Goal: Task Accomplishment & Management: Use online tool/utility

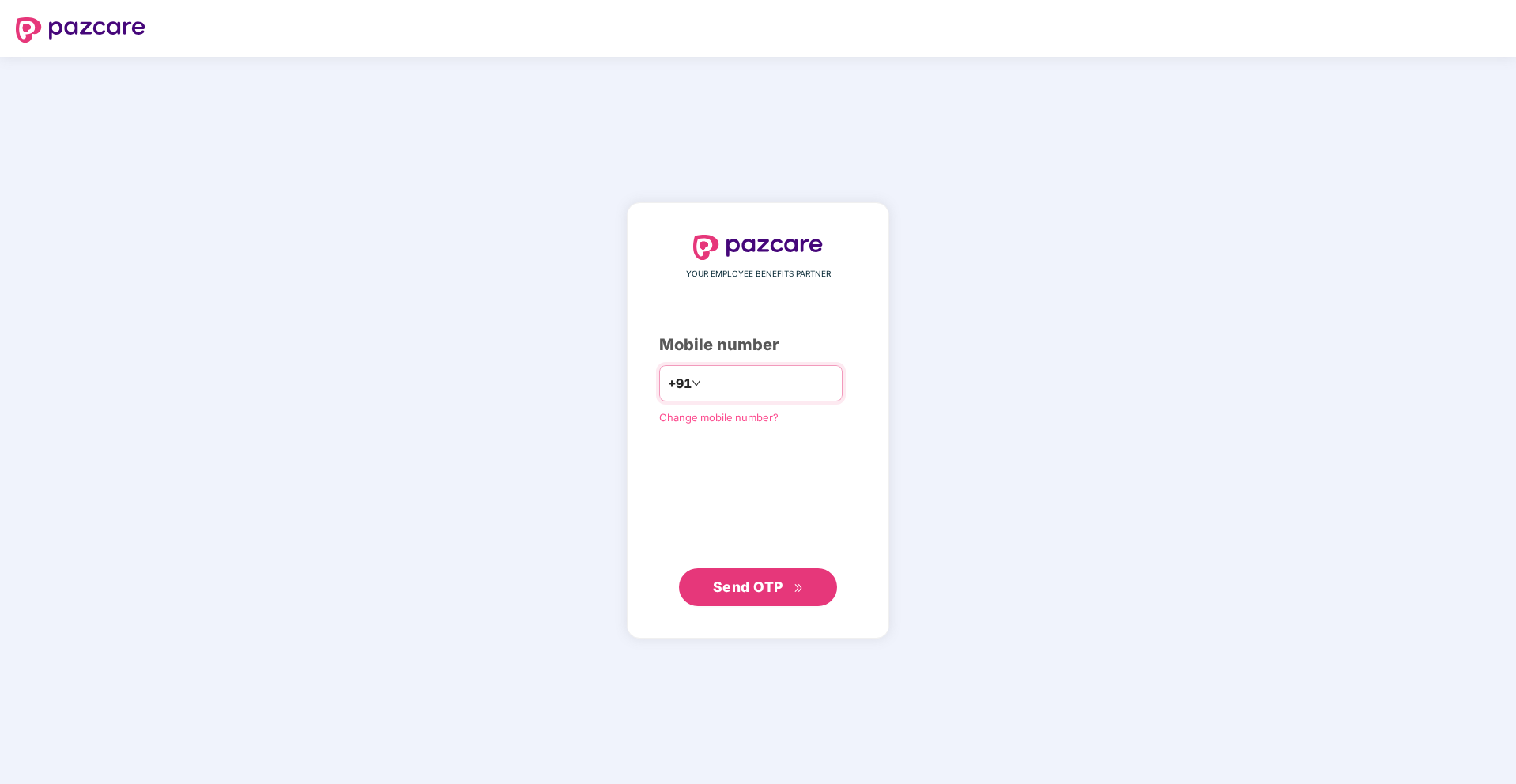
click at [726, 380] on input "number" at bounding box center [769, 383] width 130 height 25
type input "**********"
click at [764, 622] on div "**********" at bounding box center [758, 420] width 263 height 435
click at [779, 600] on button "Send OTP" at bounding box center [758, 587] width 158 height 38
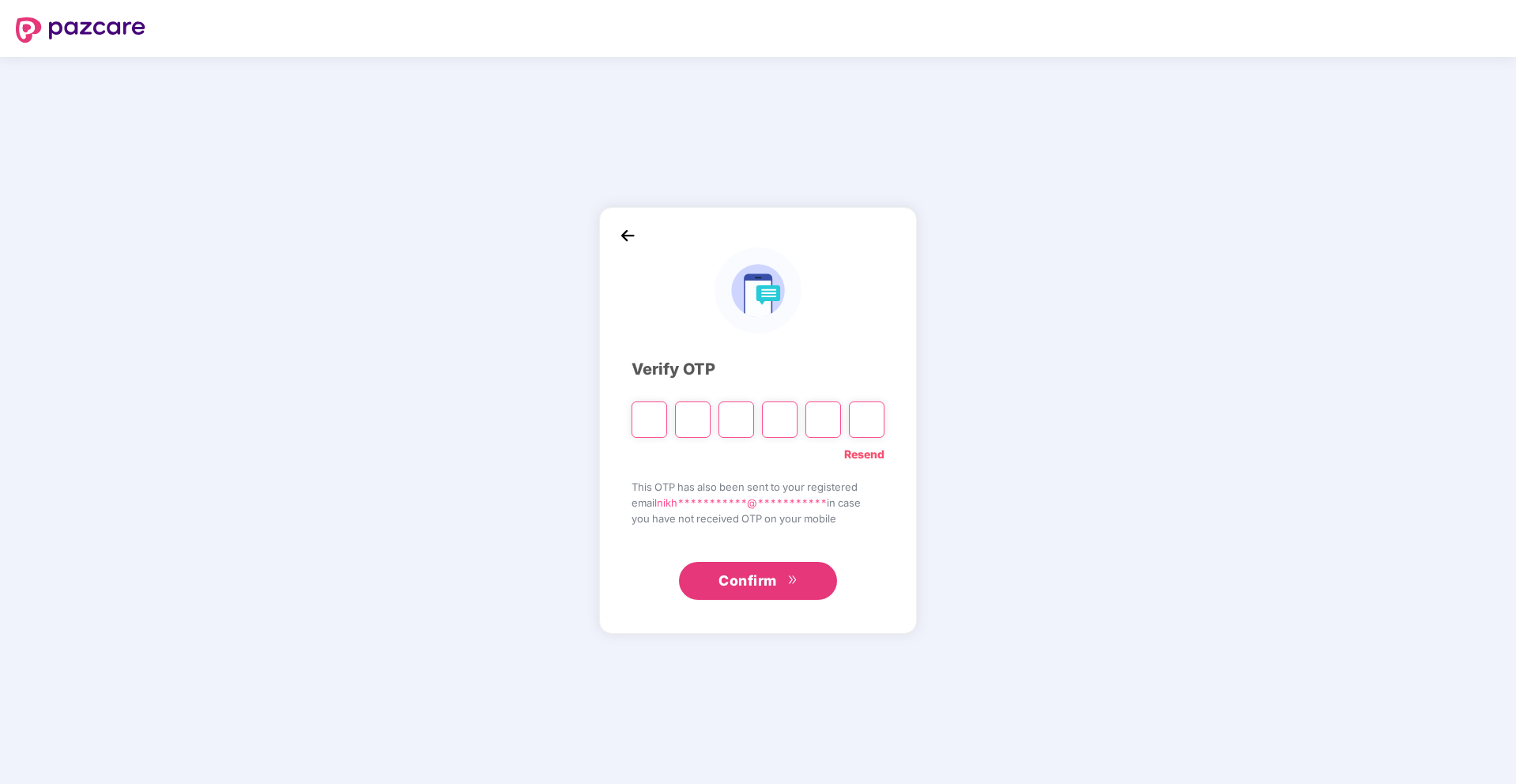
type input "*"
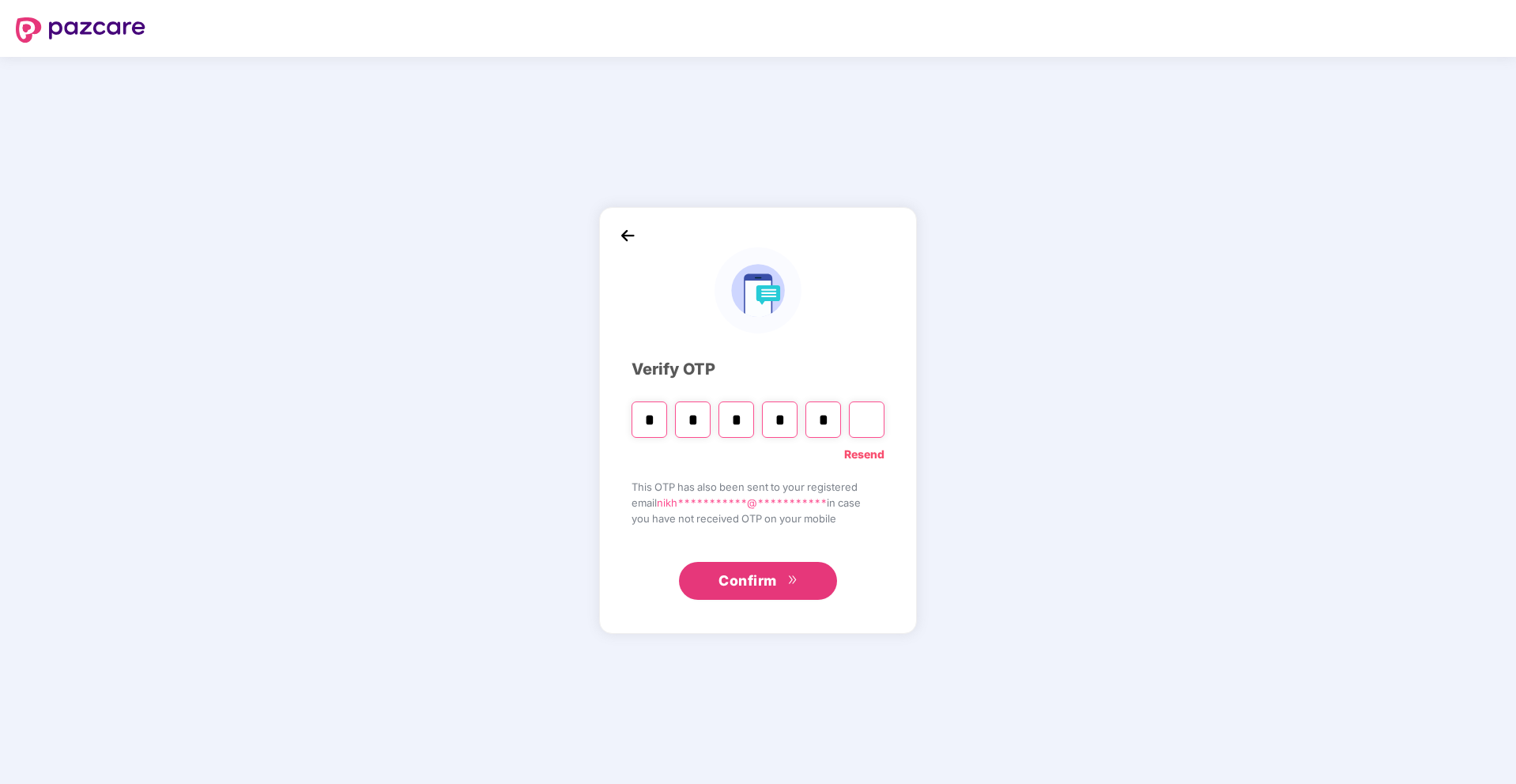
type input "*"
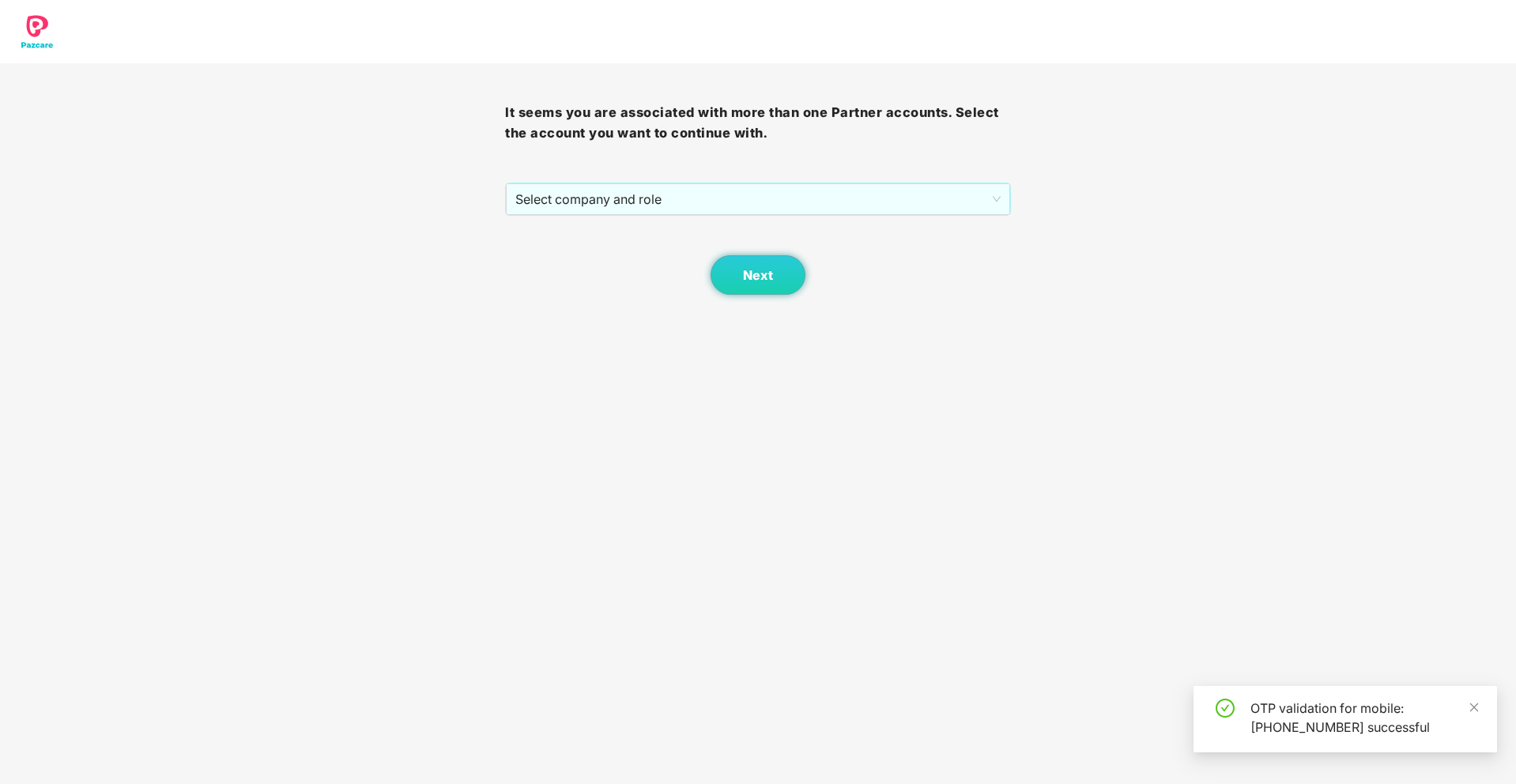
click at [833, 180] on div "It seems you are associated with more than one Partner accounts. Select the acc…" at bounding box center [757, 179] width 505 height 232
click at [833, 197] on span "Select company and role" at bounding box center [758, 199] width 485 height 30
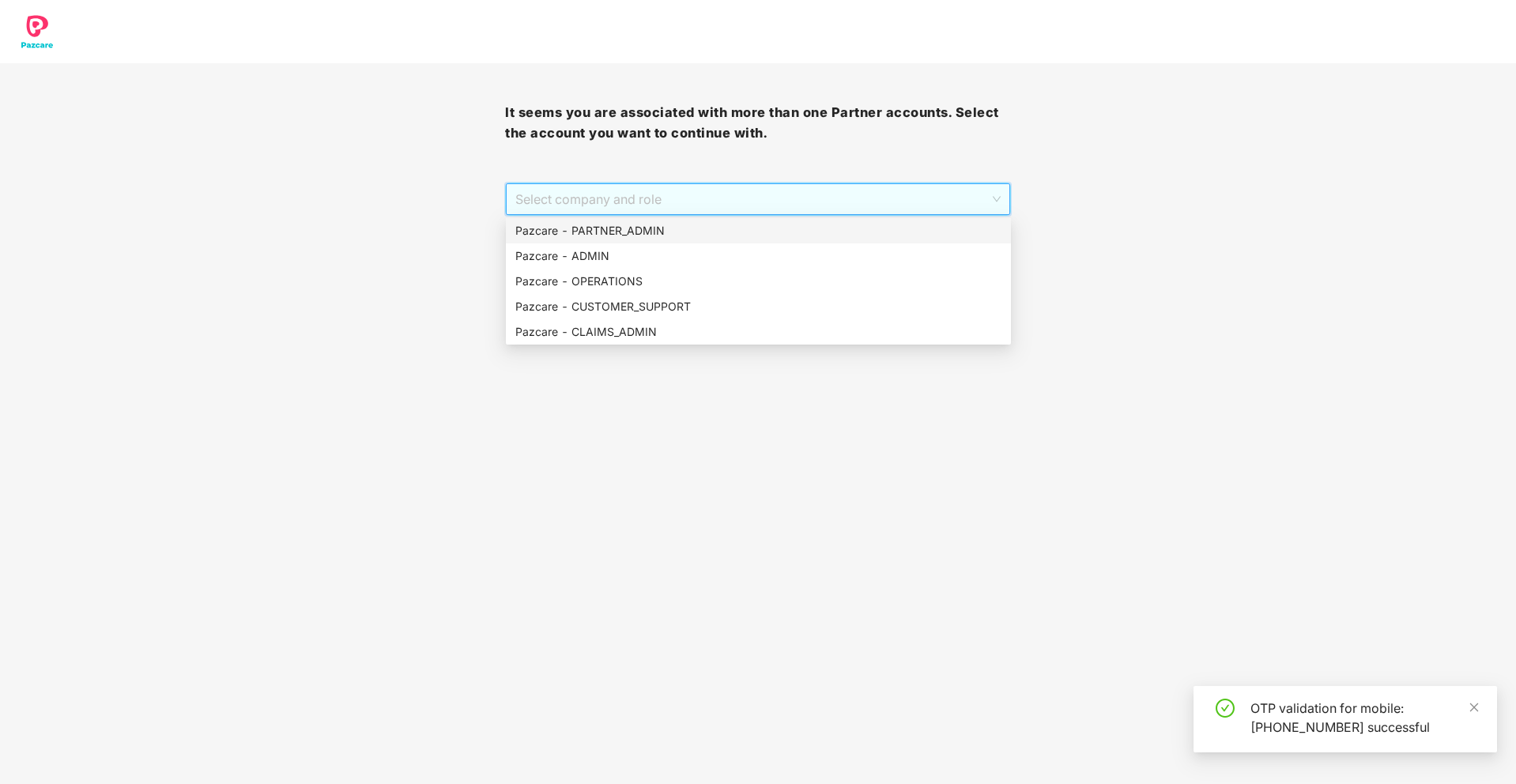
click at [735, 235] on div "Pazcare - PARTNER_ADMIN" at bounding box center [759, 230] width 486 height 17
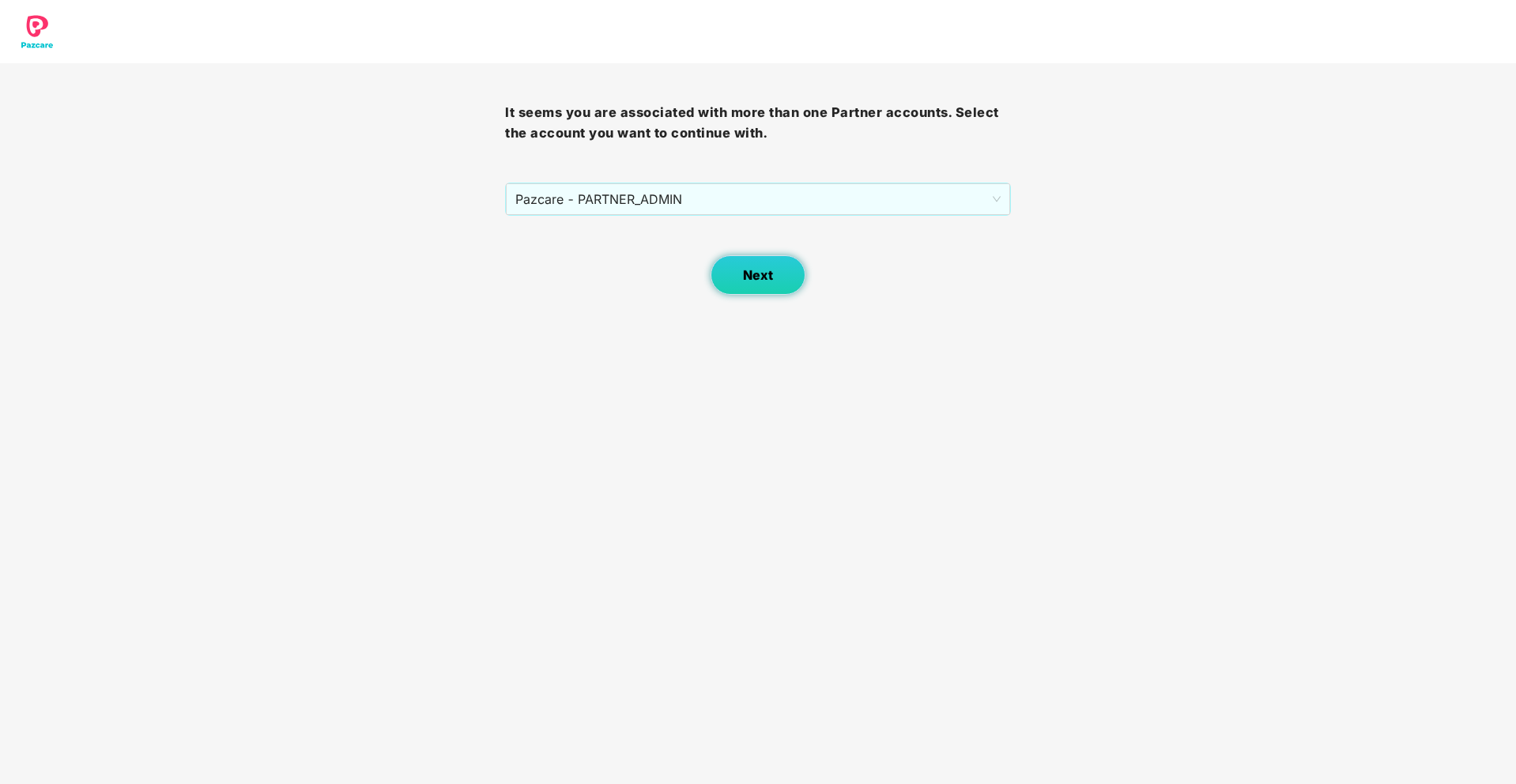
click at [741, 268] on button "Next" at bounding box center [758, 275] width 95 height 39
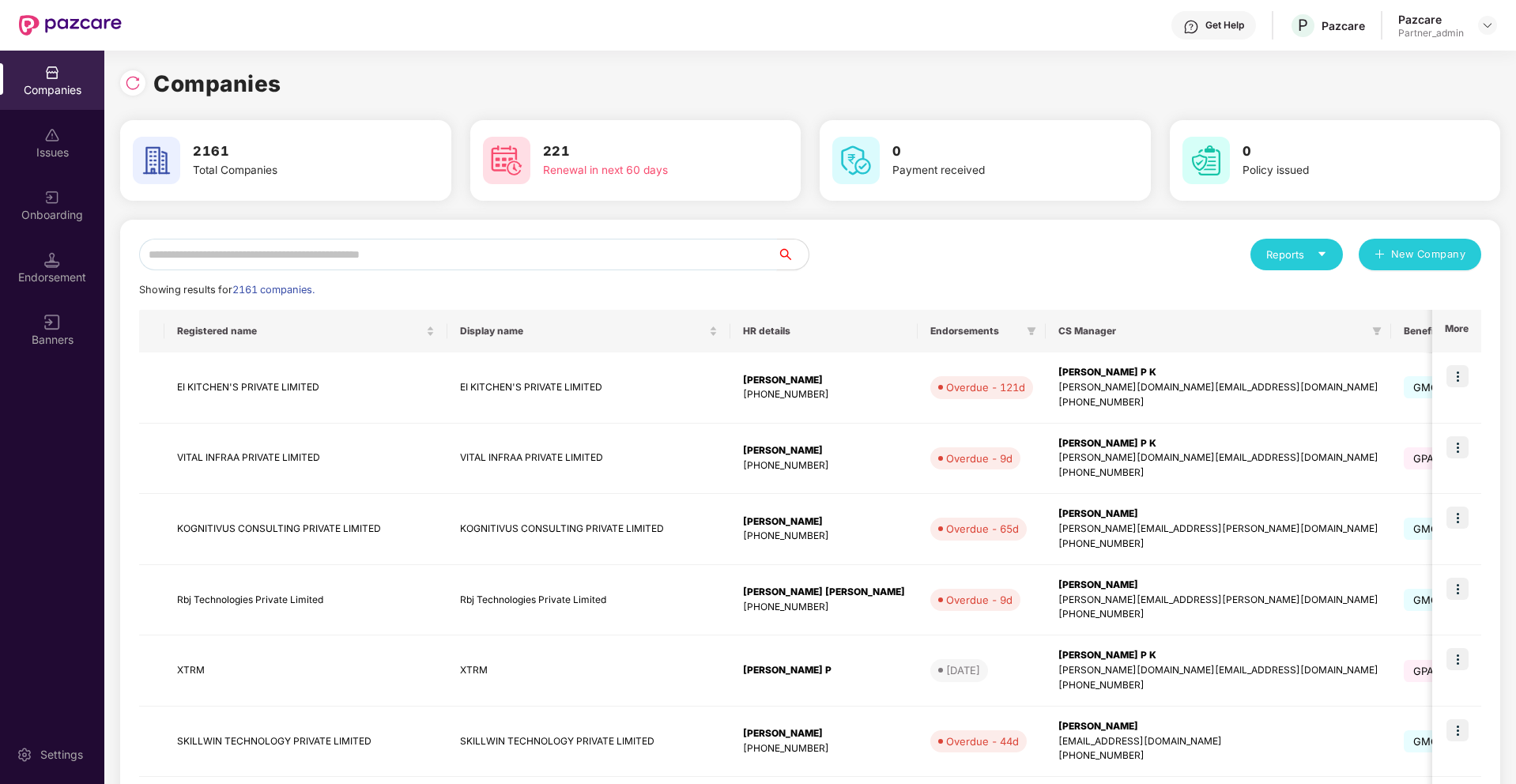
click at [648, 255] on input "text" at bounding box center [458, 255] width 638 height 32
